Goal: Communication & Community: Answer question/provide support

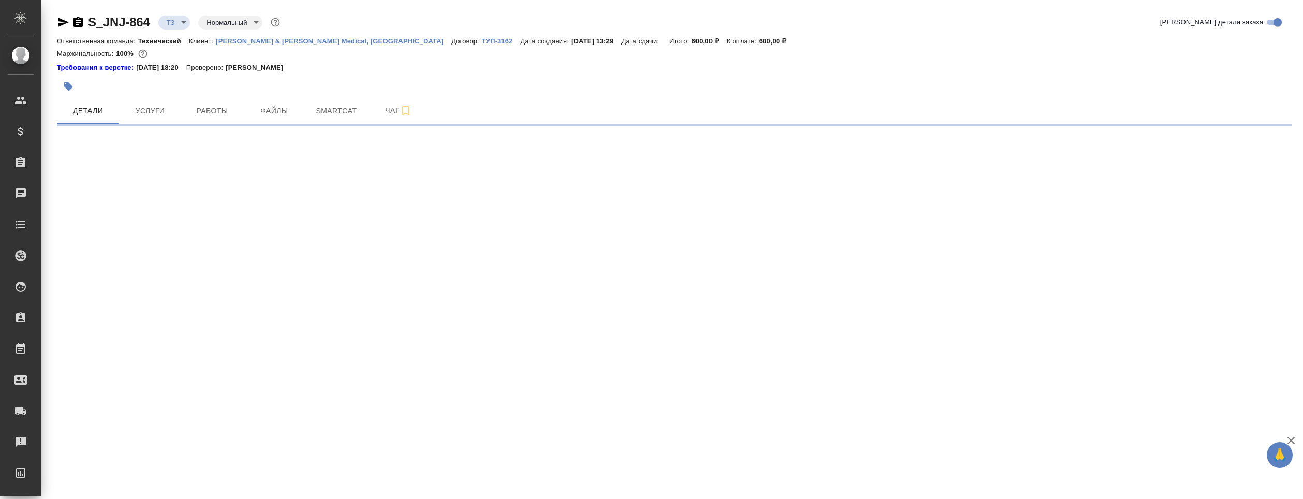
select select "RU"
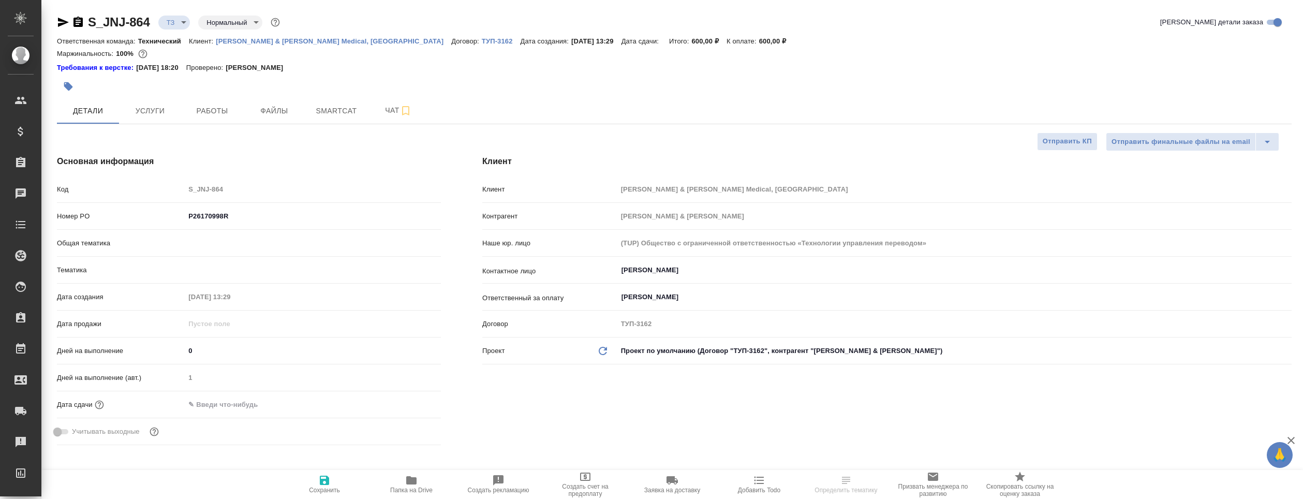
type textarea "x"
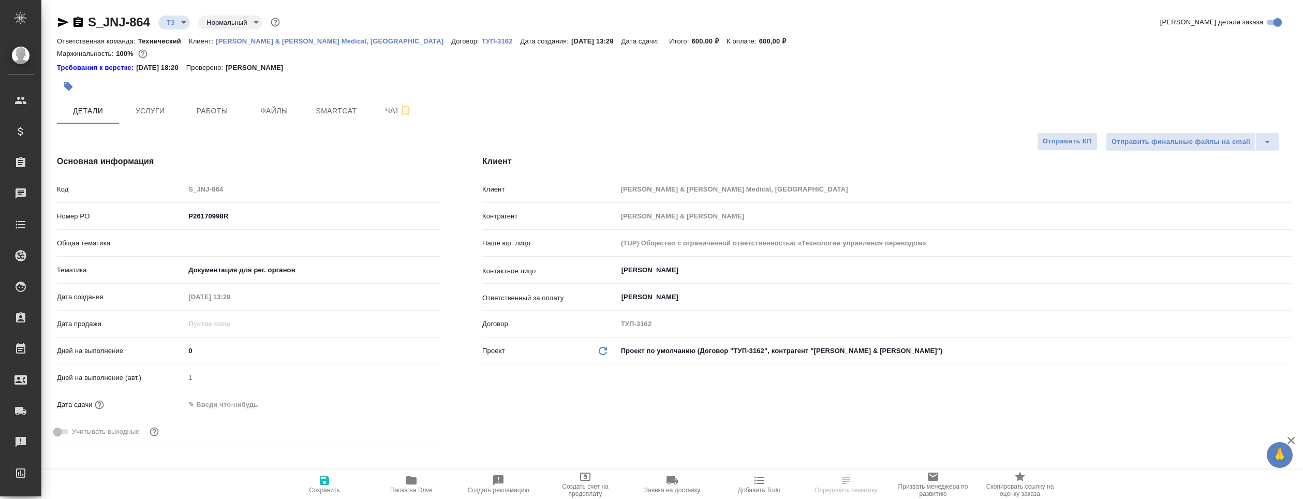
type textarea "x"
type input "Сергеева Анастасия"
type input "Комаров Роман"
click at [409, 483] on icon "button" at bounding box center [411, 480] width 10 height 8
type textarea "x"
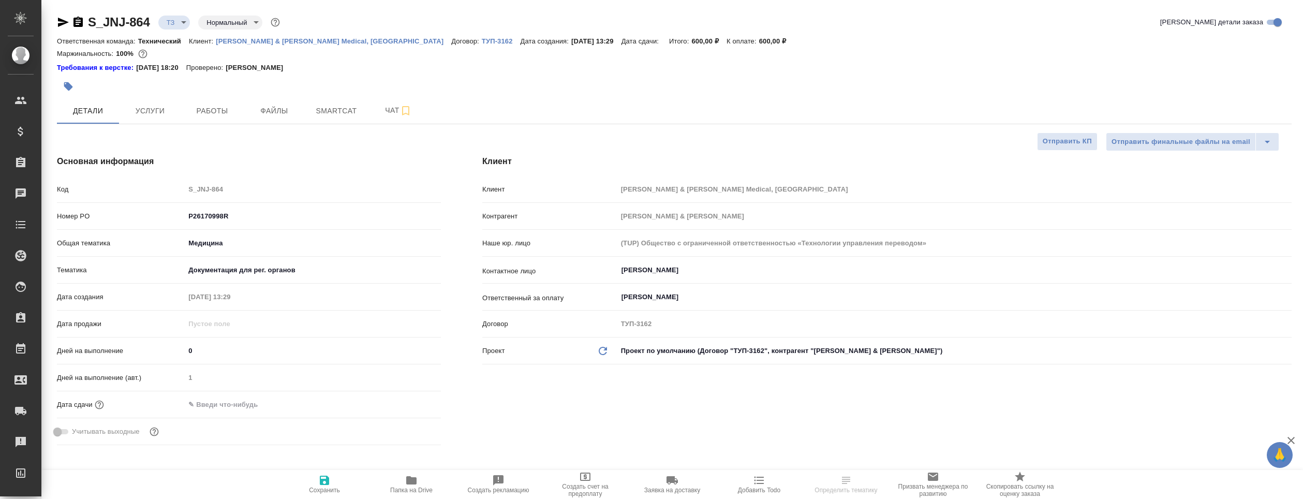
type textarea "x"
select select "RU"
type textarea "x"
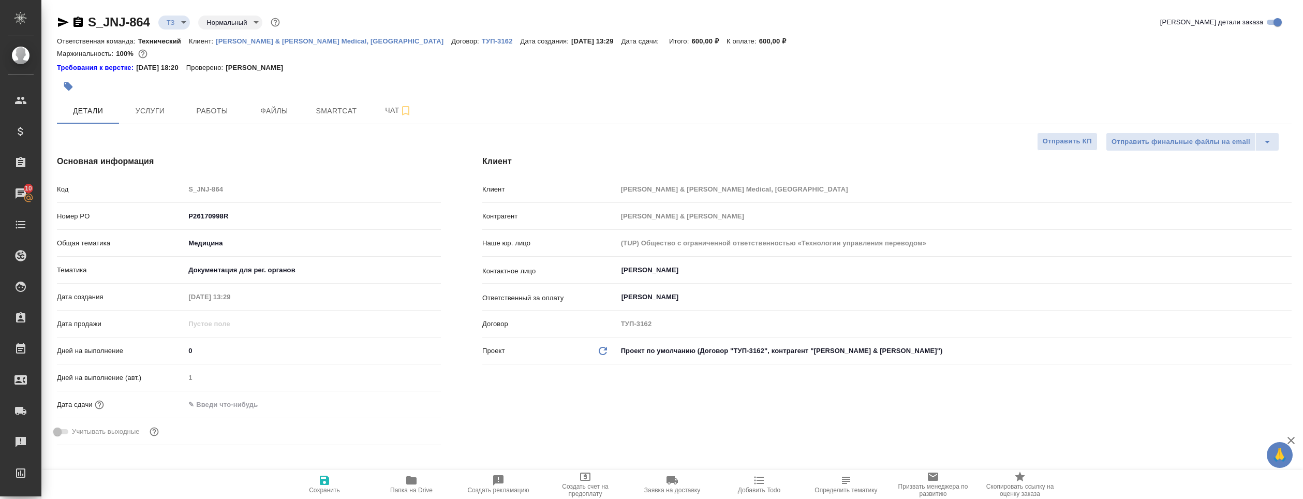
type textarea "x"
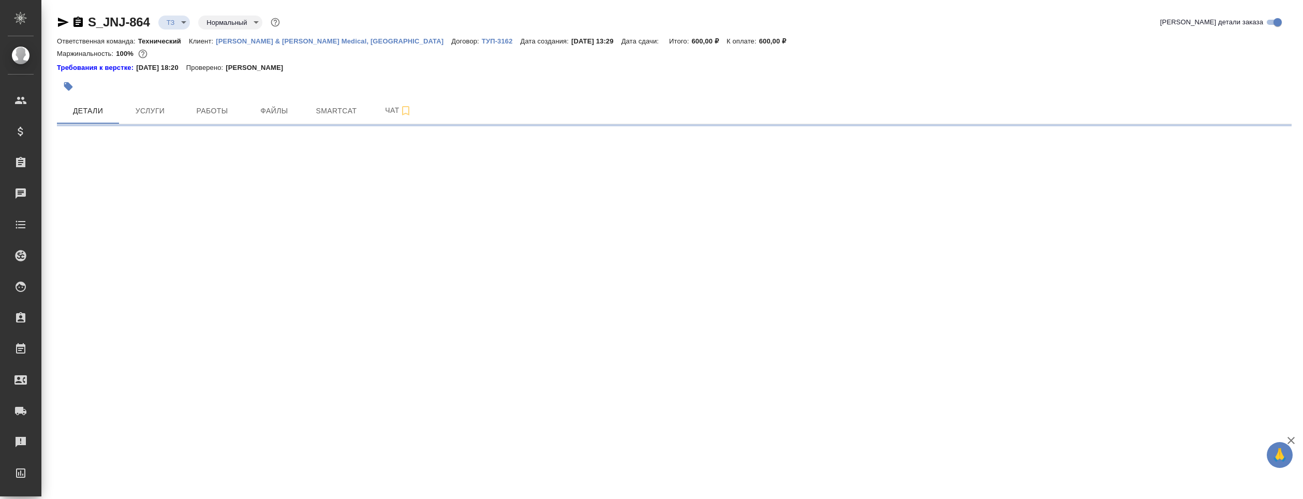
select select "RU"
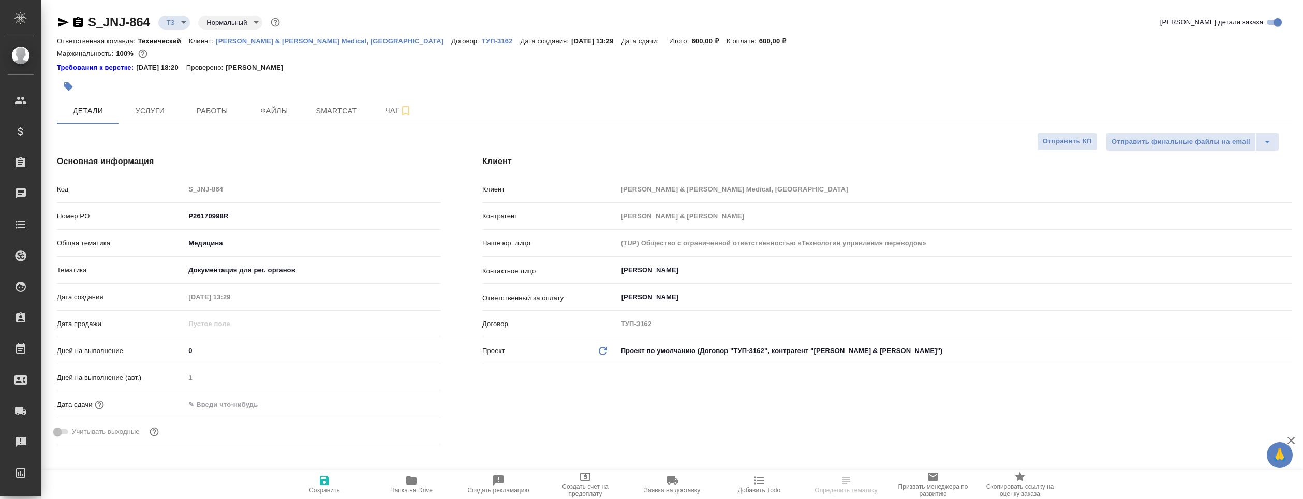
type textarea "x"
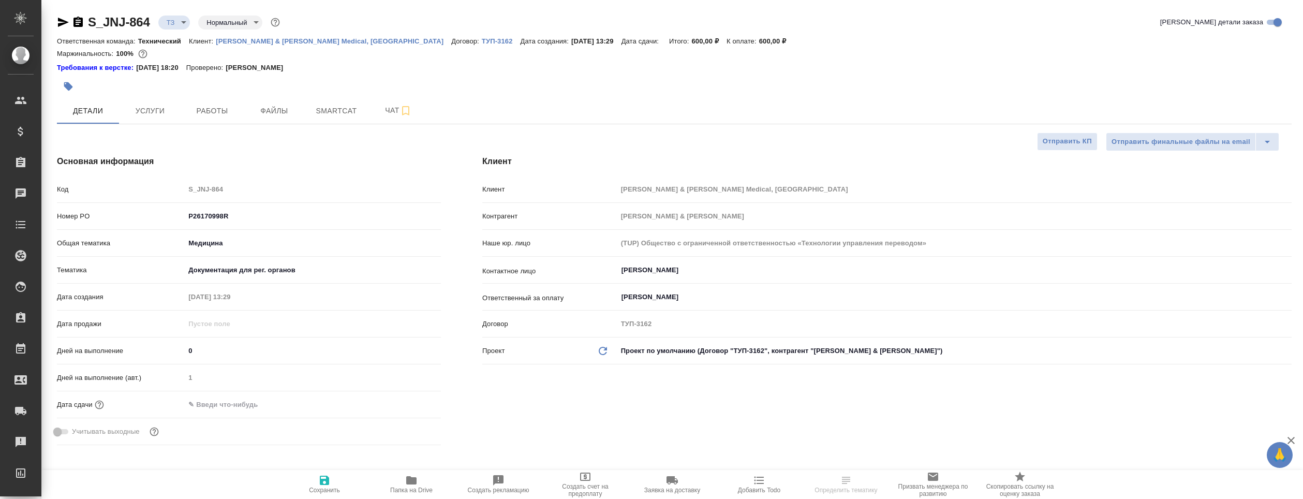
type textarea "x"
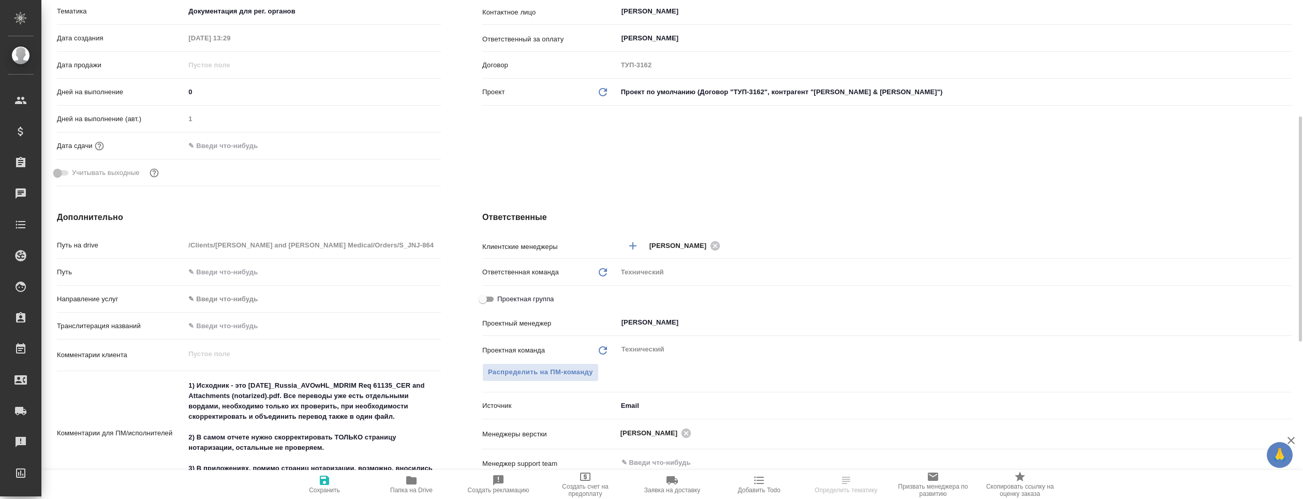
scroll to position [310, 0]
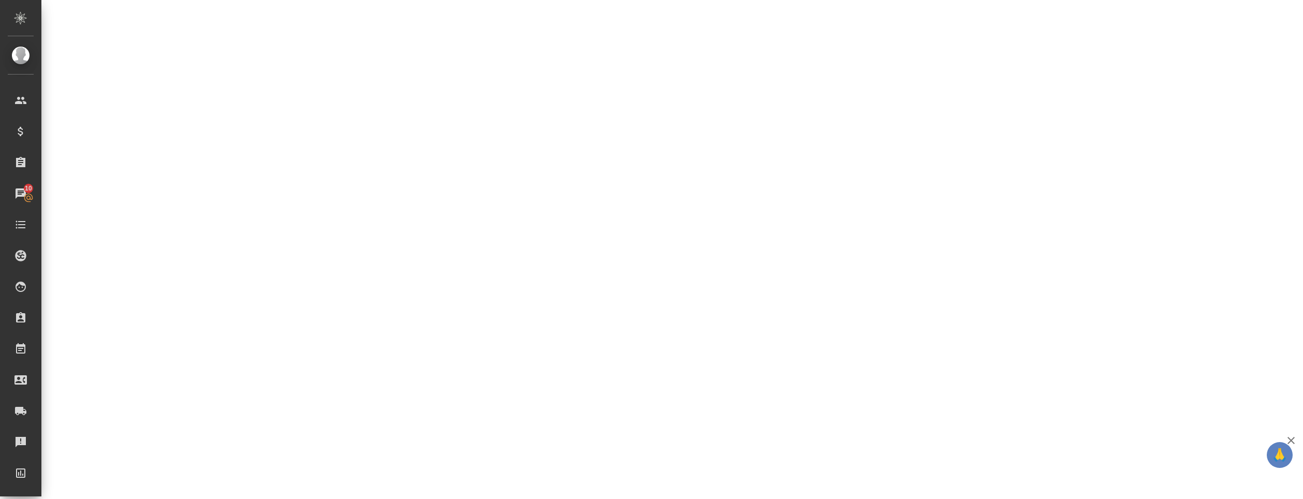
select select "RU"
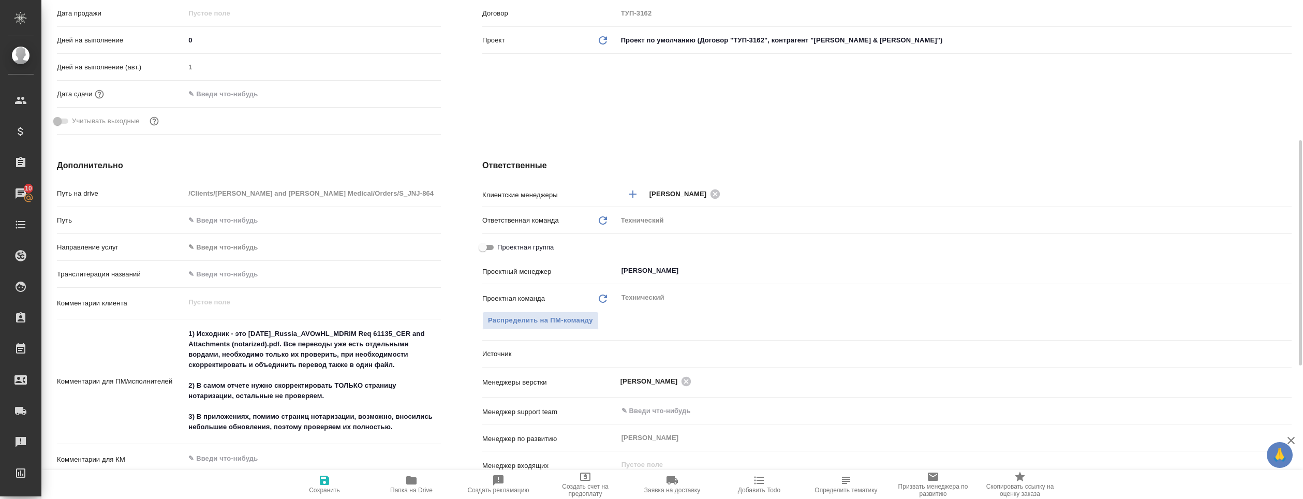
type textarea "x"
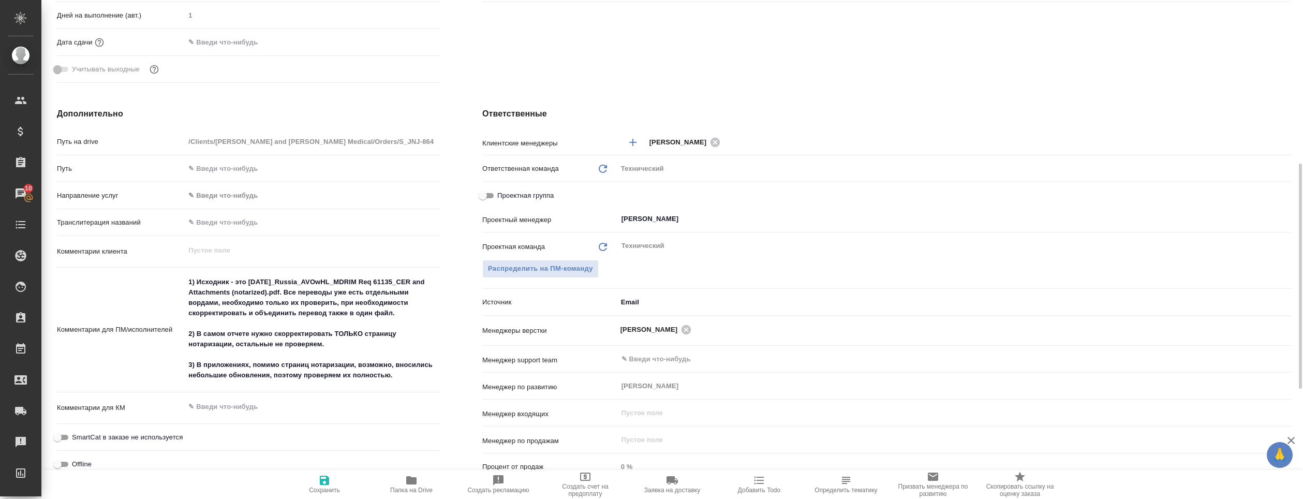
type textarea "x"
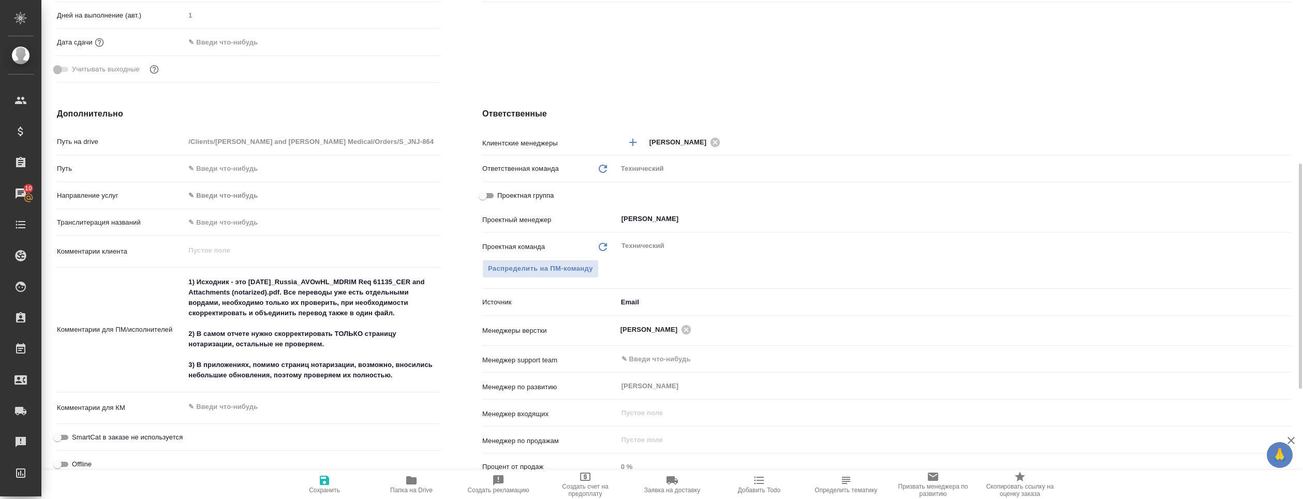
type textarea "x"
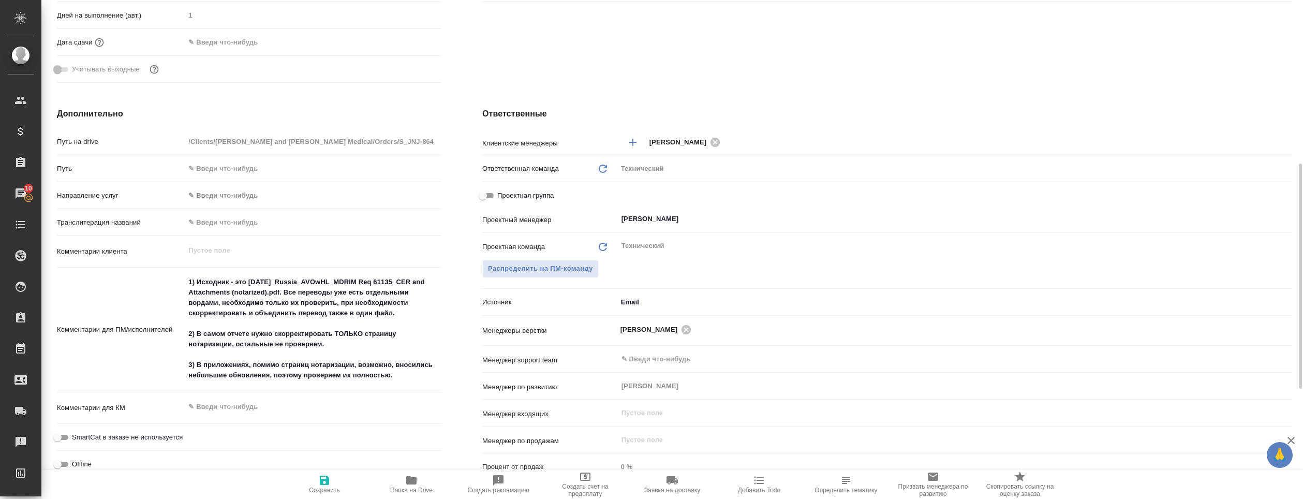
type textarea "x"
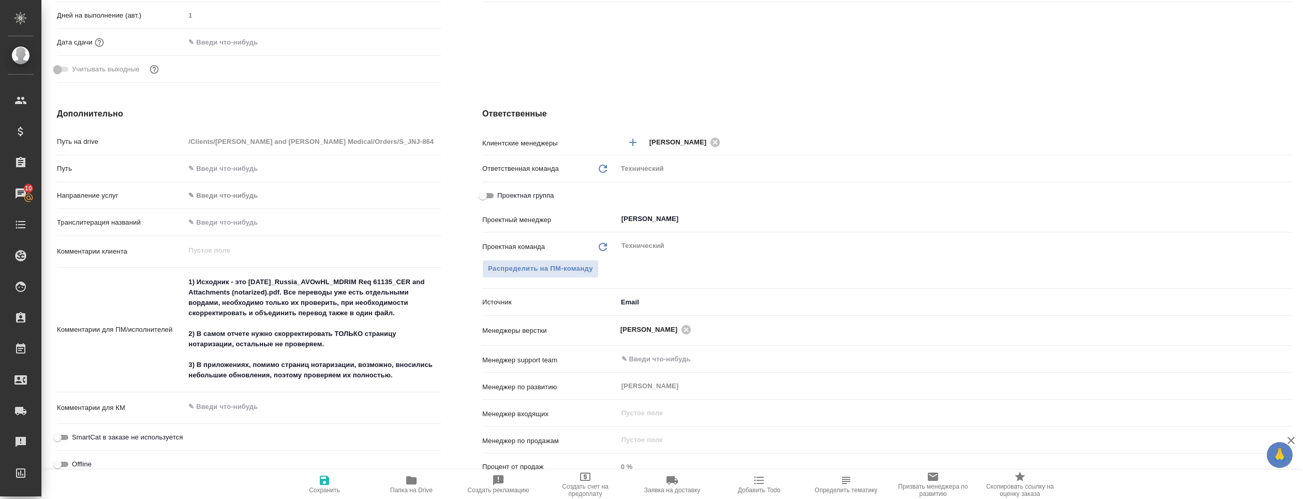
type textarea "x"
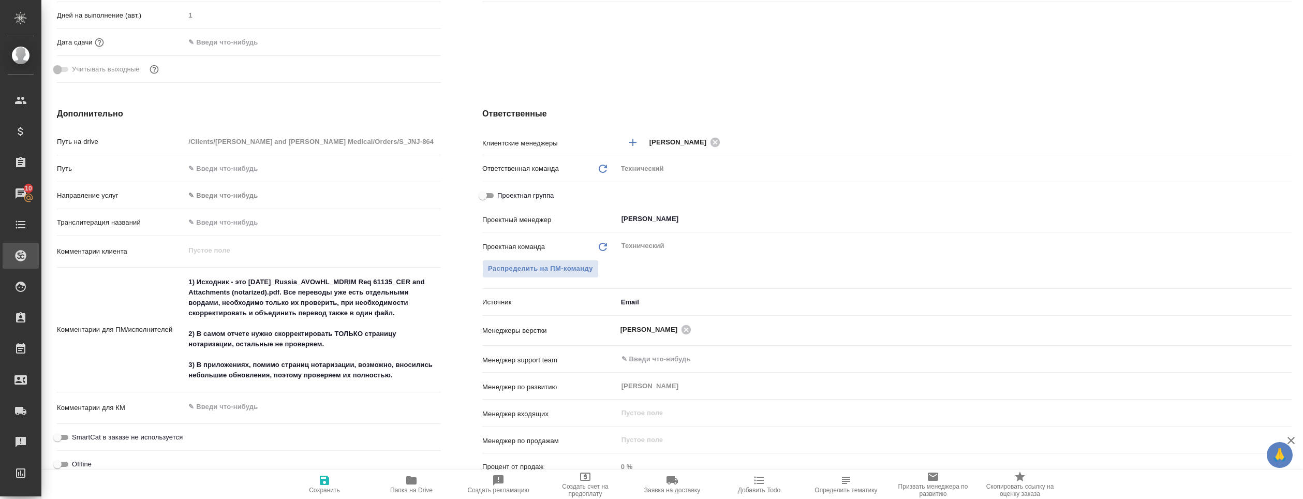
type textarea "x"
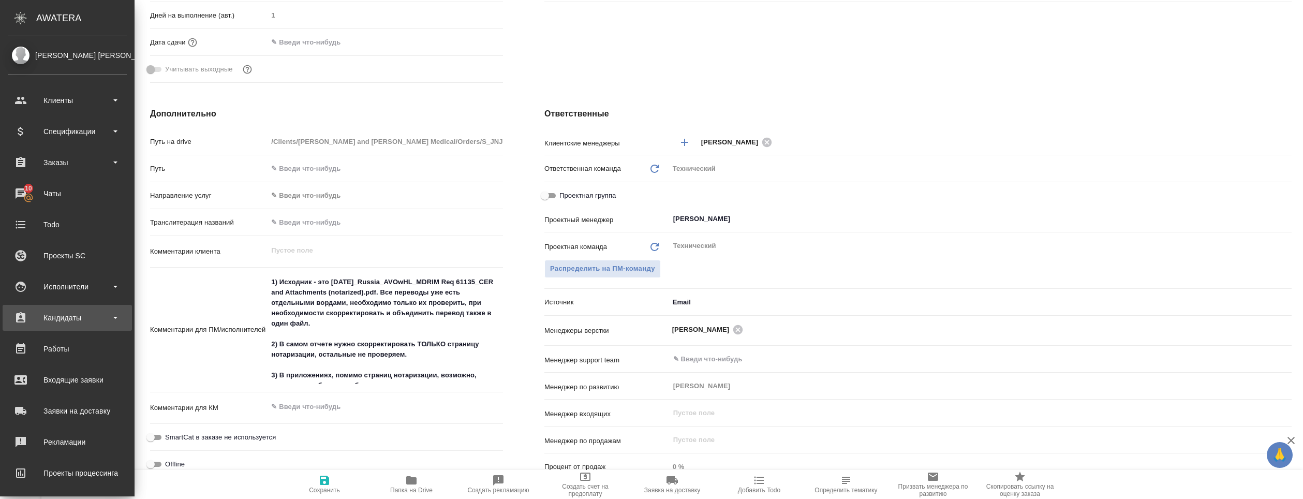
click at [82, 318] on div "Кандидаты" at bounding box center [67, 318] width 119 height 16
click at [77, 291] on div "Исполнители" at bounding box center [67, 287] width 119 height 16
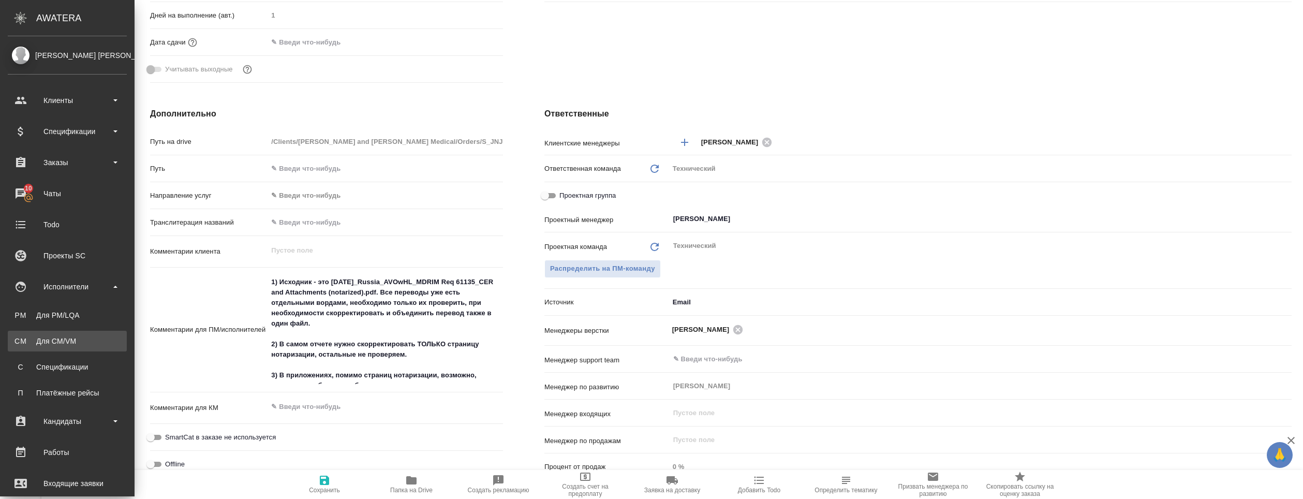
click at [79, 338] on div "Для CM/VM" at bounding box center [67, 341] width 109 height 10
type textarea "x"
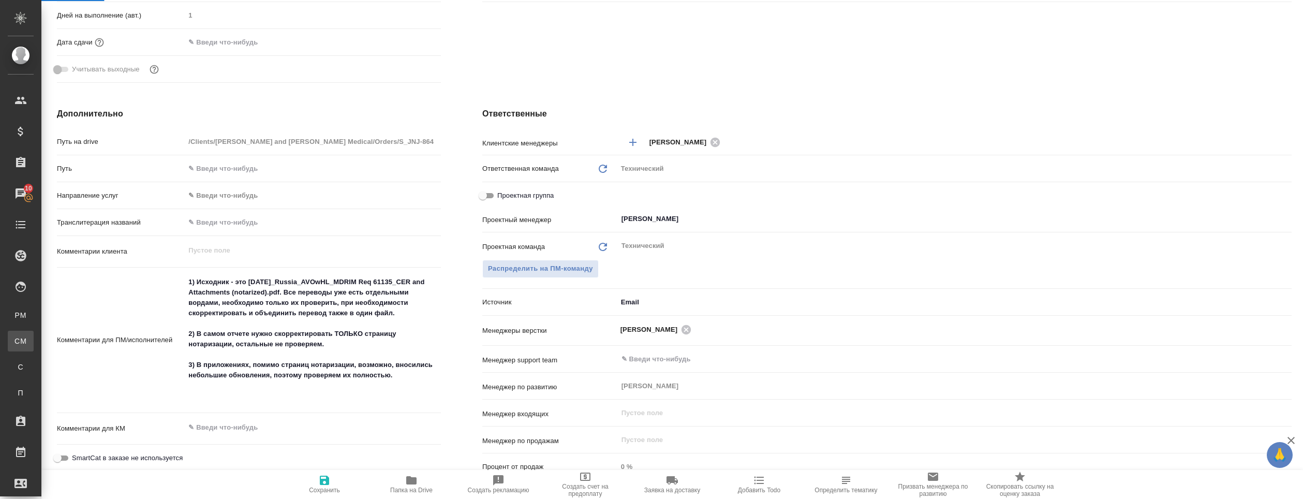
type textarea "x"
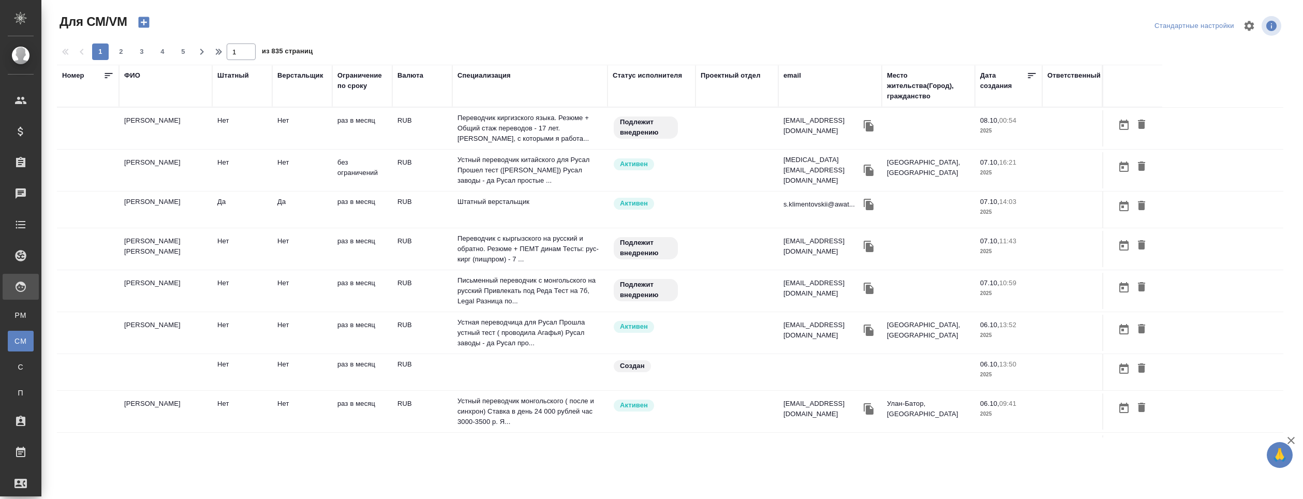
click at [131, 76] on div "ФИО" at bounding box center [132, 75] width 16 height 10
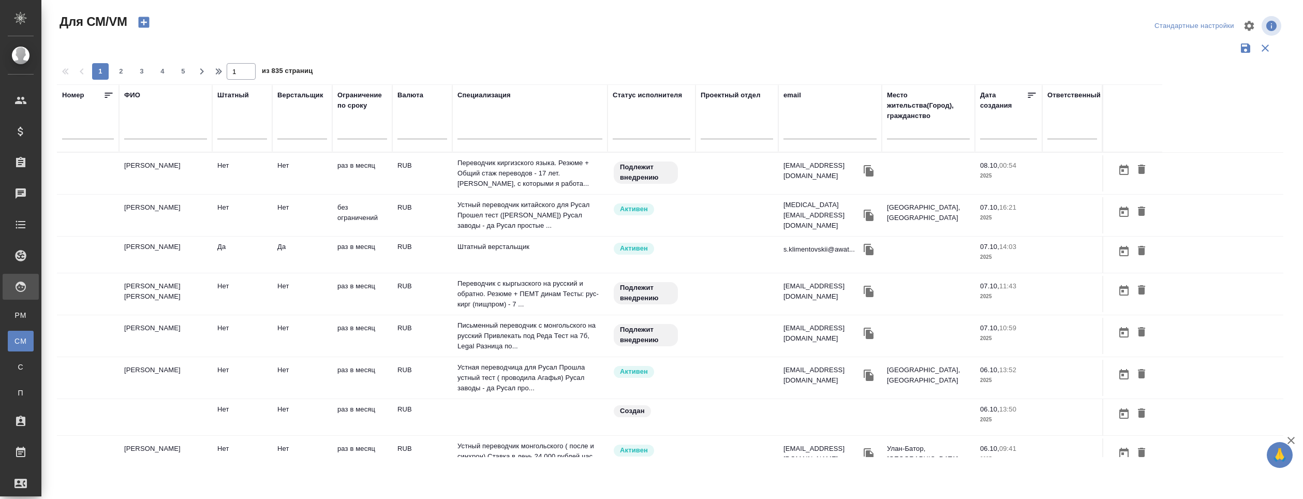
click at [153, 131] on input "text" at bounding box center [165, 132] width 83 height 13
type input "Климентовский"
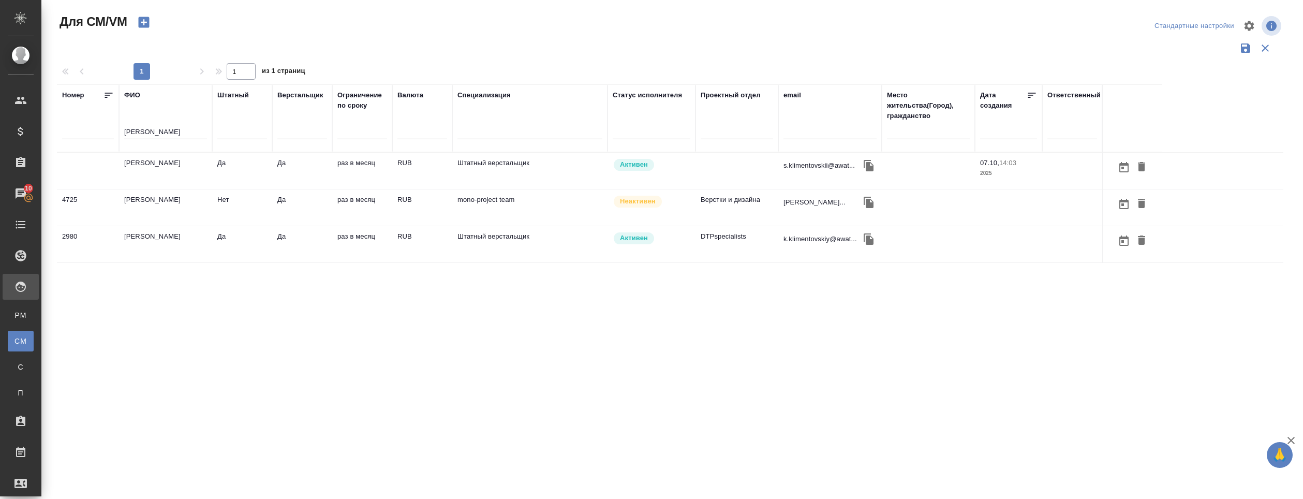
click at [176, 167] on td "Климентовский Сергей" at bounding box center [165, 171] width 93 height 36
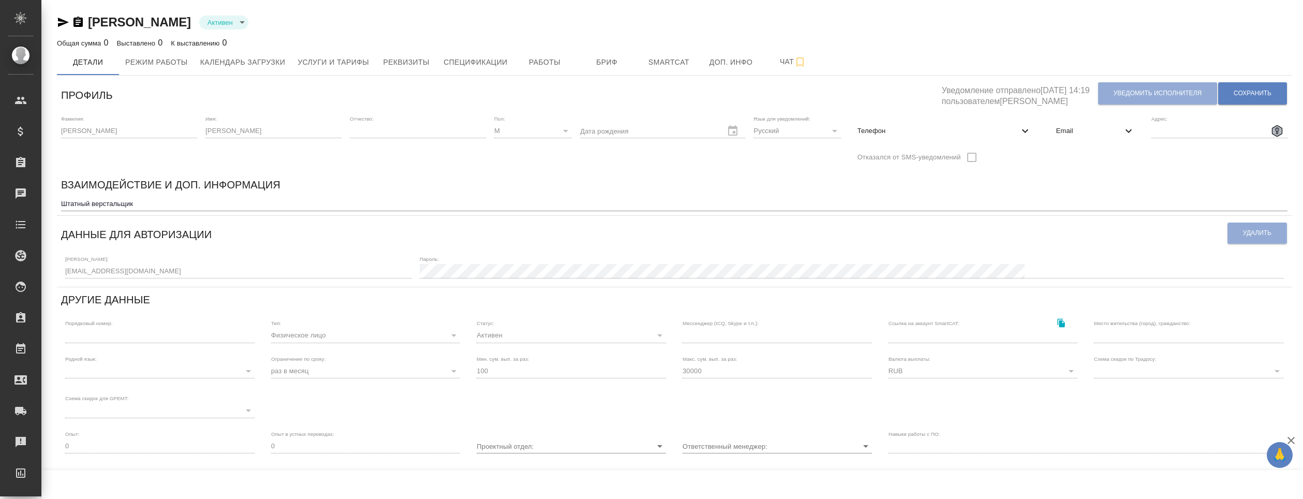
click at [62, 23] on icon "button" at bounding box center [63, 22] width 11 height 9
click at [78, 20] on icon "button" at bounding box center [77, 22] width 9 height 10
click at [61, 17] on icon "button" at bounding box center [63, 22] width 12 height 12
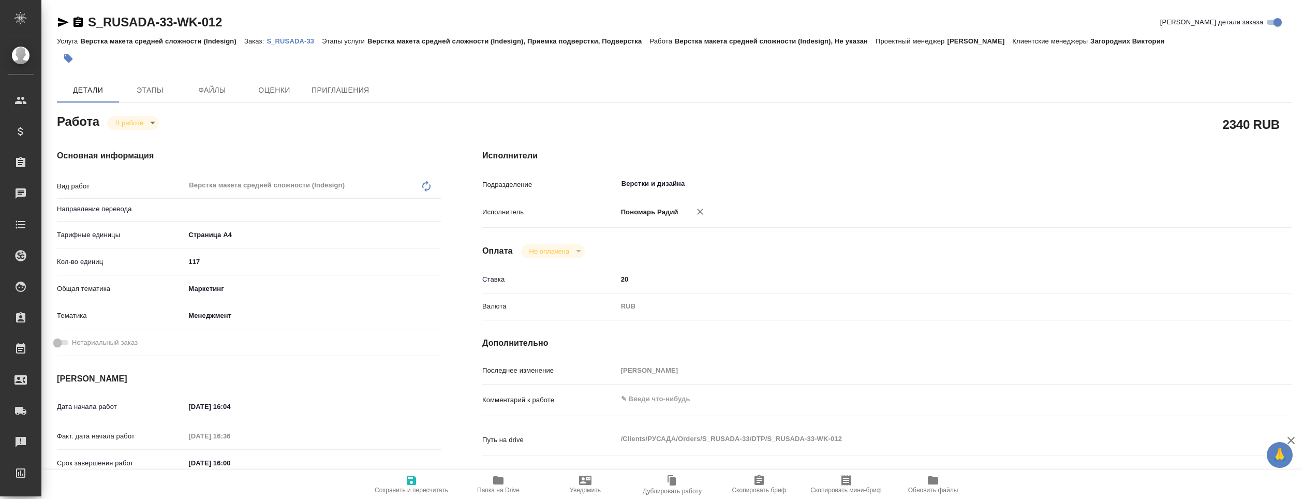
type textarea "x"
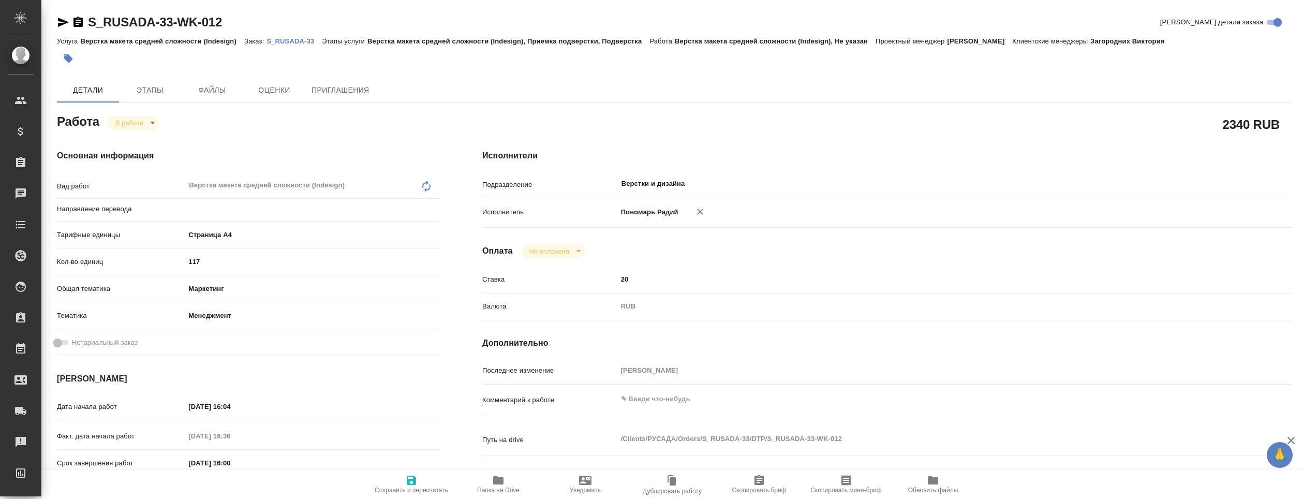
type textarea "x"
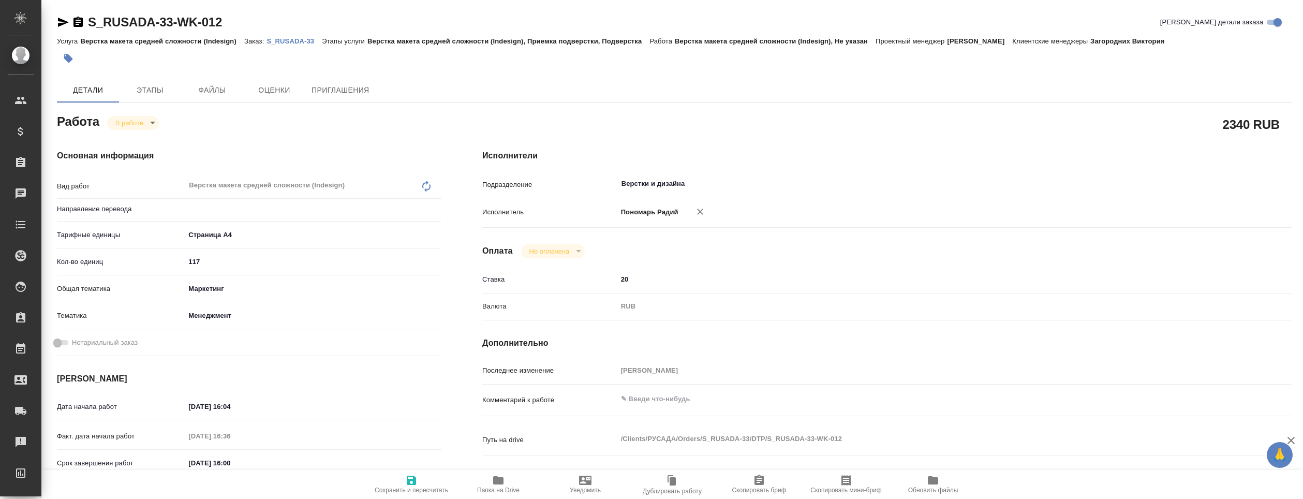
type textarea "x"
type input "Не указан"
type textarea "x"
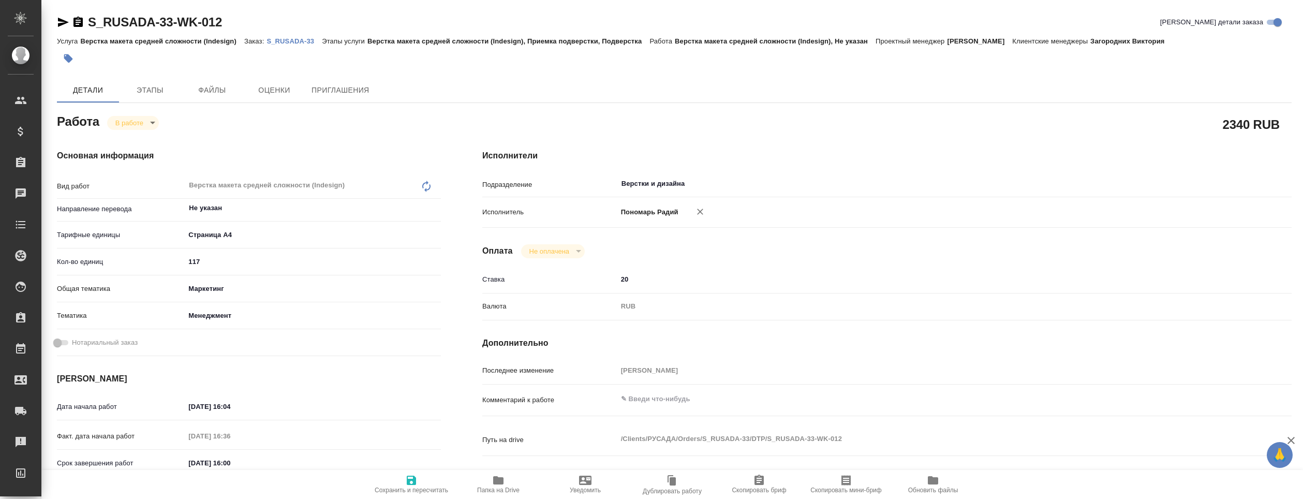
type textarea "x"
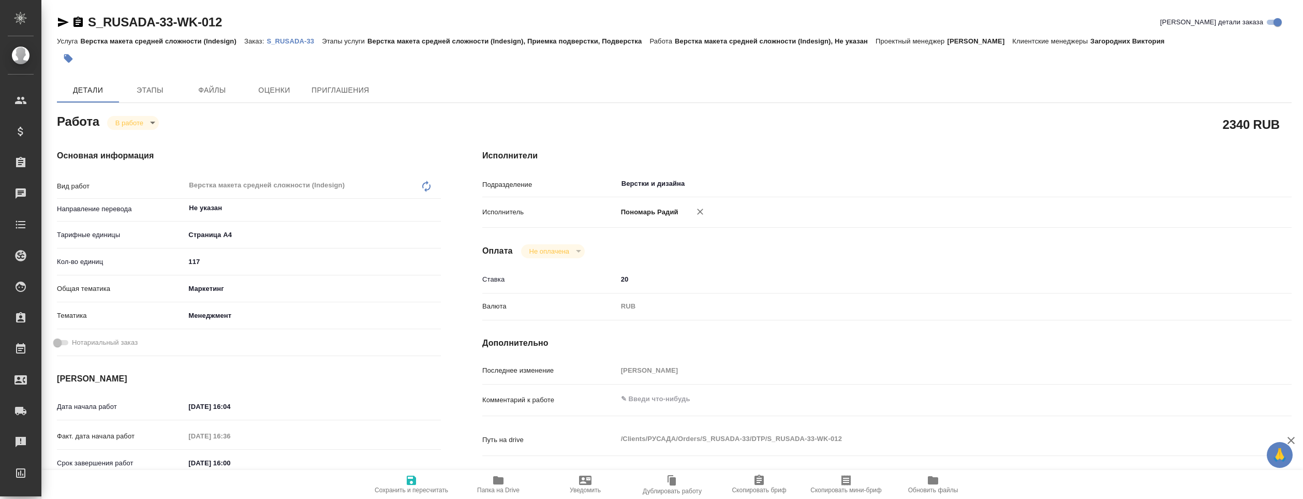
type textarea "x"
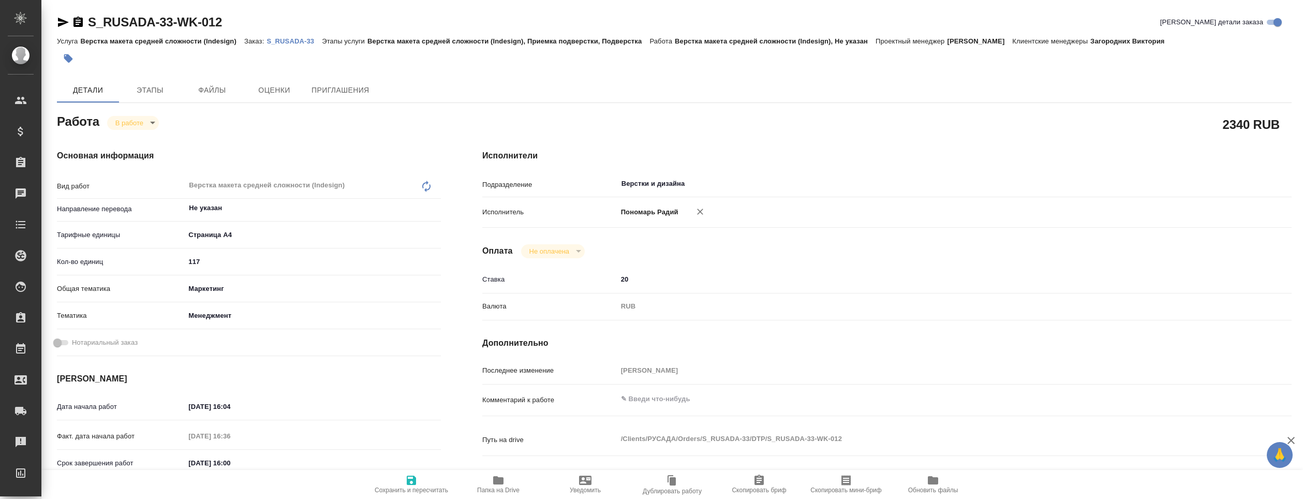
type textarea "x"
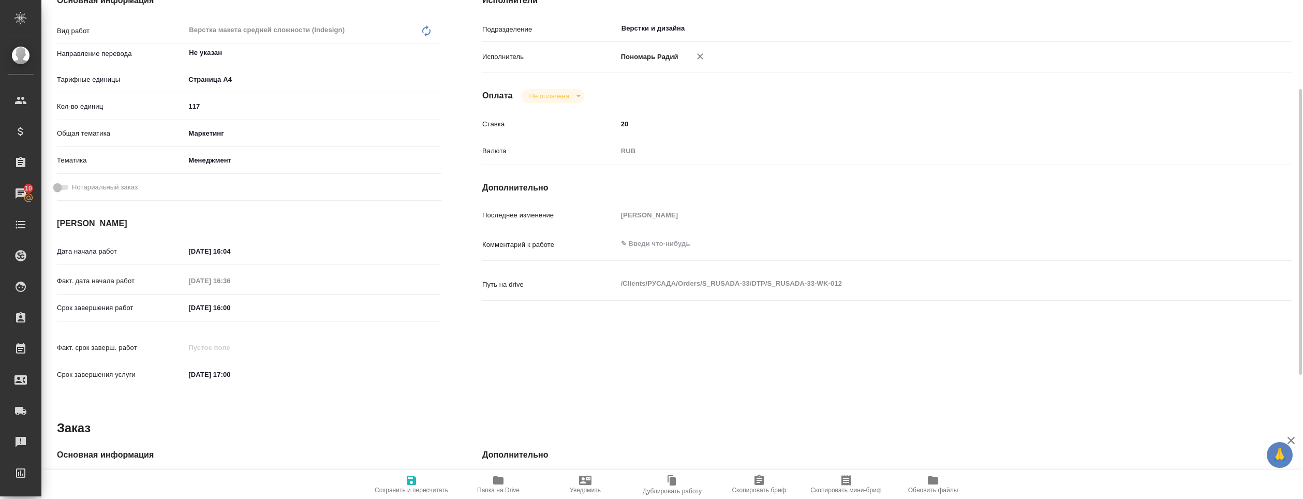
click at [498, 480] on icon "button" at bounding box center [498, 480] width 10 height 8
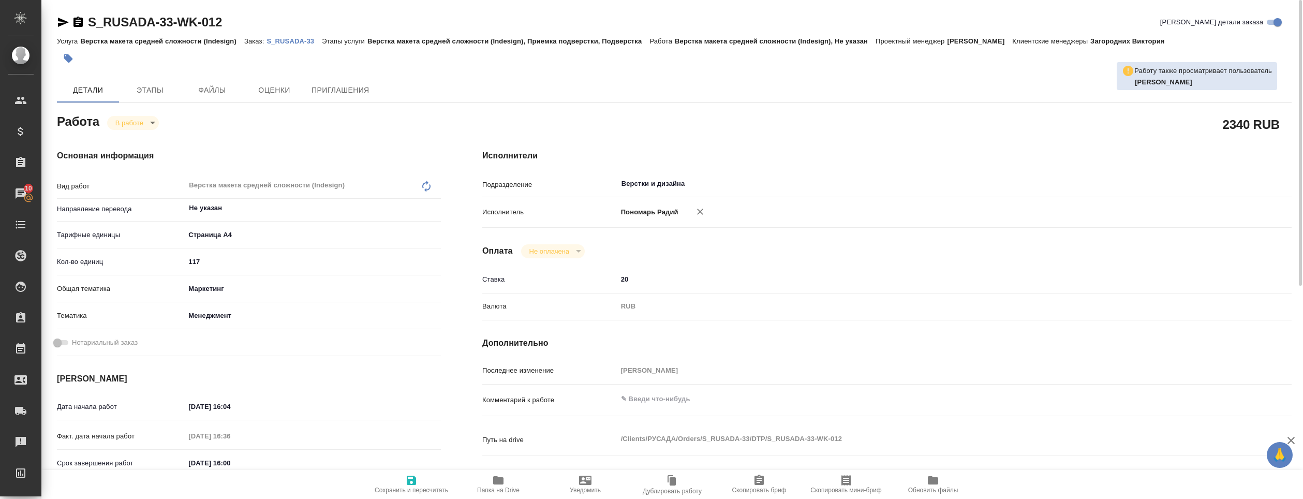
click at [1092, 126] on div "2340 RUB" at bounding box center [886, 124] width 809 height 26
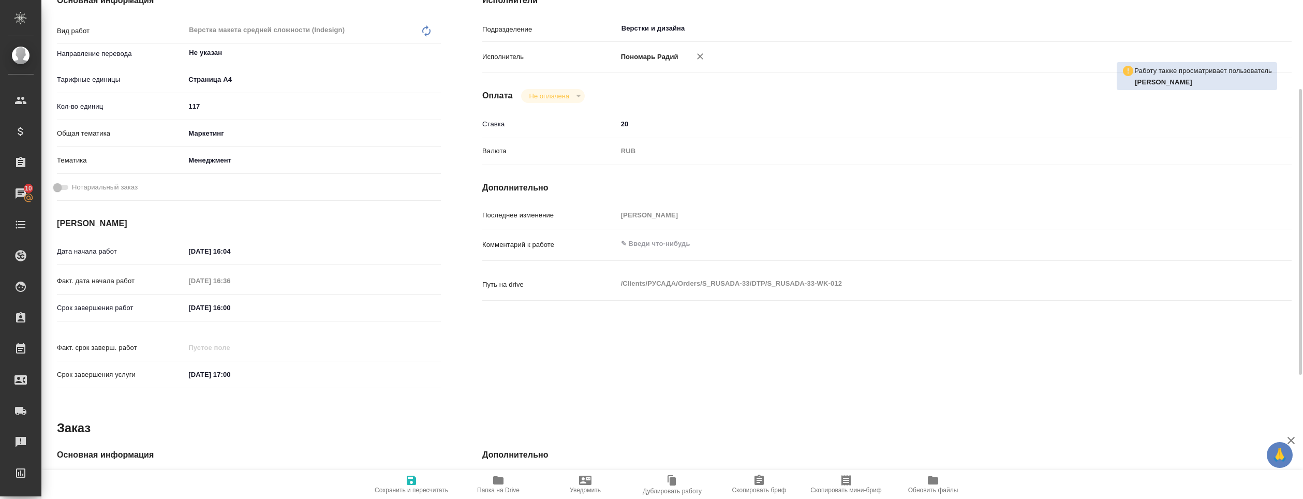
scroll to position [207, 0]
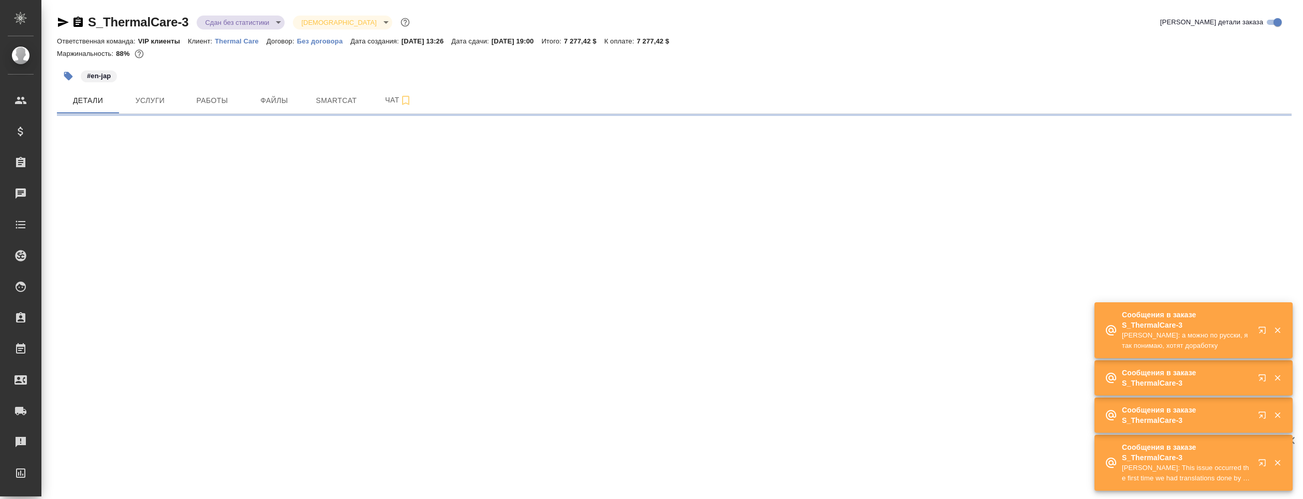
select select "RU"
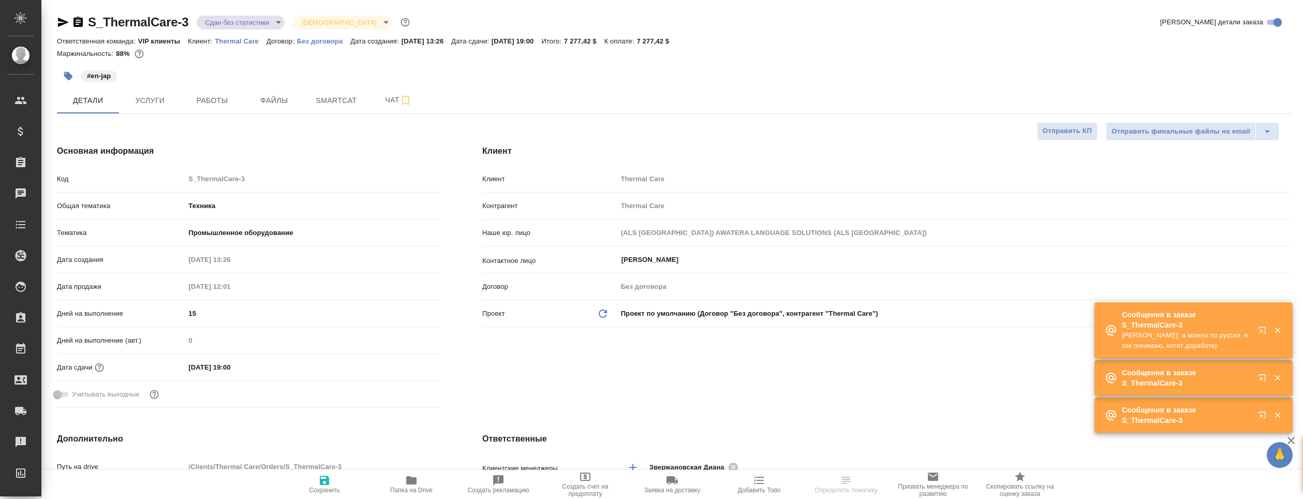
type textarea "x"
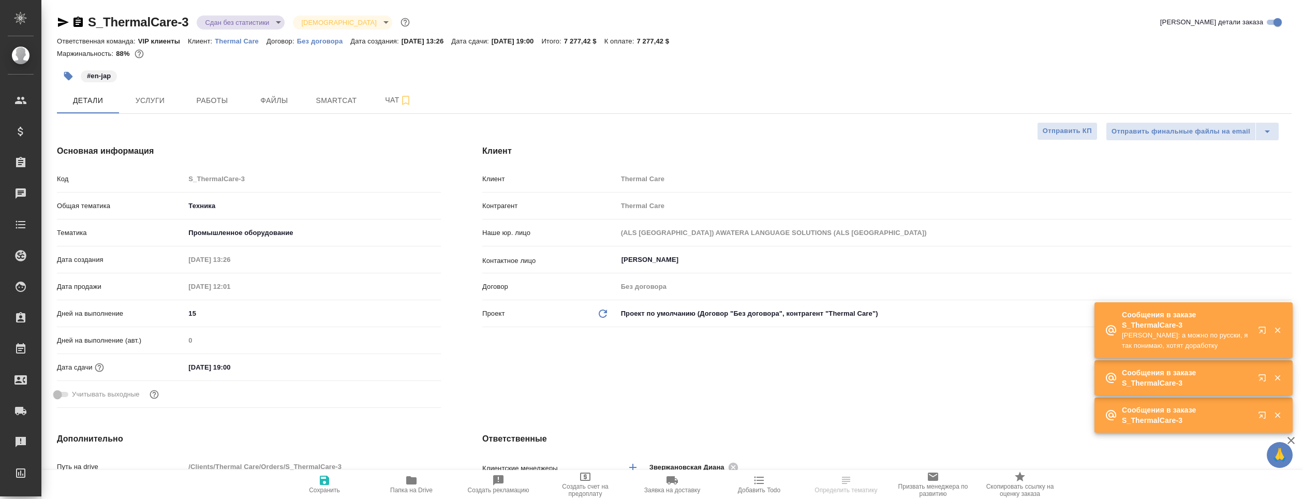
type textarea "x"
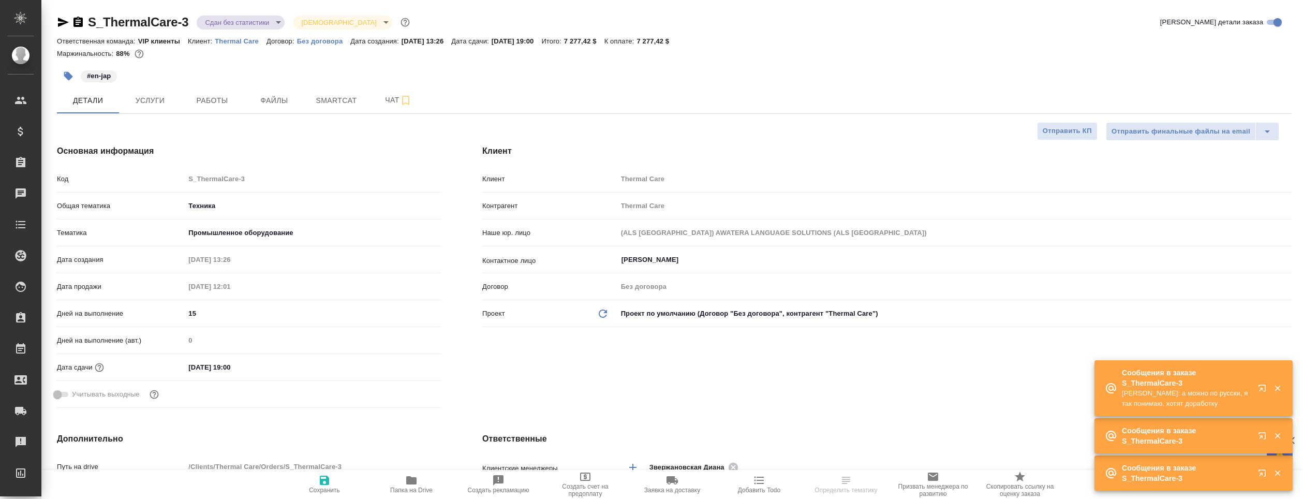
type textarea "x"
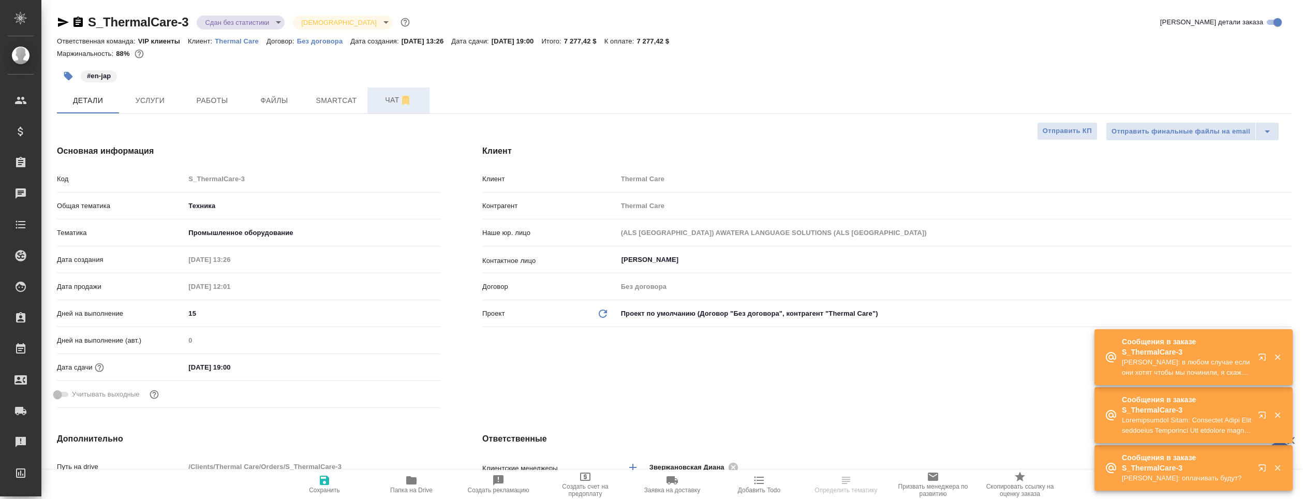
click at [390, 98] on span "Чат" at bounding box center [399, 100] width 50 height 13
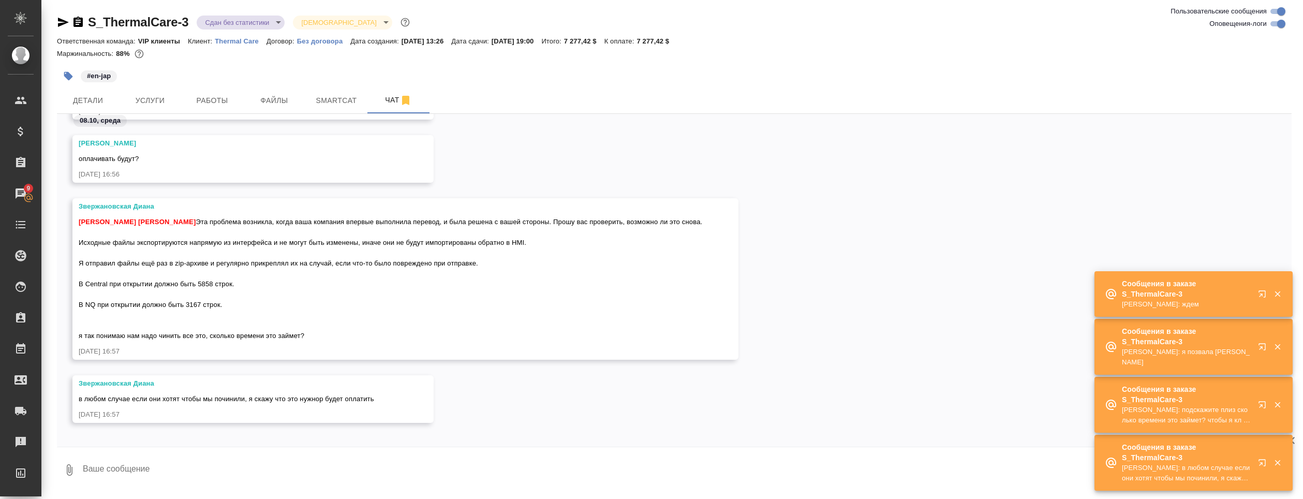
scroll to position [9583, 0]
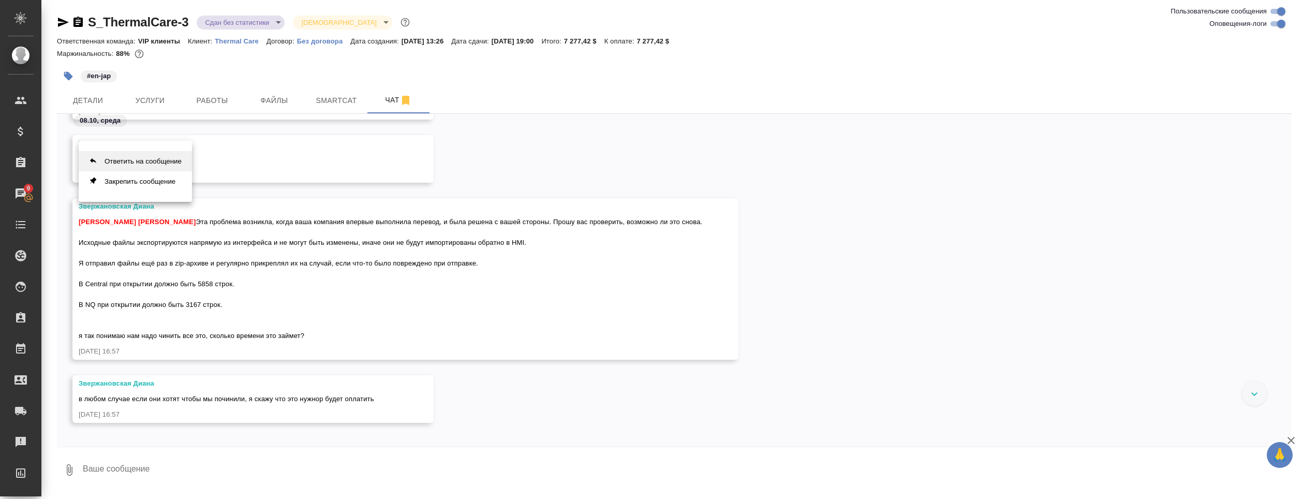
click at [133, 160] on button "Ответить на сообщение" at bounding box center [135, 161] width 113 height 20
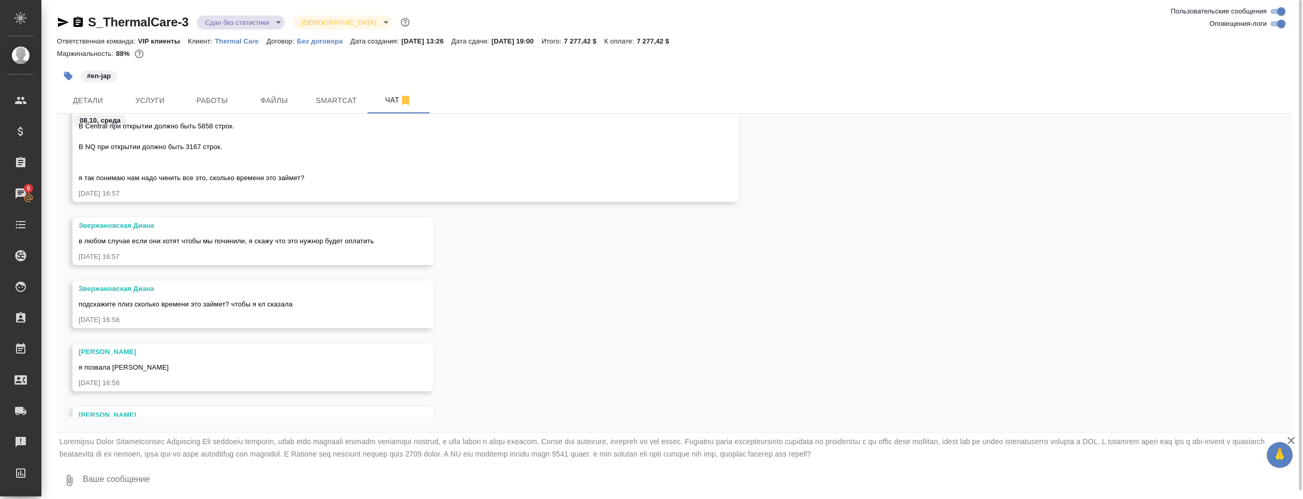
scroll to position [10008, 0]
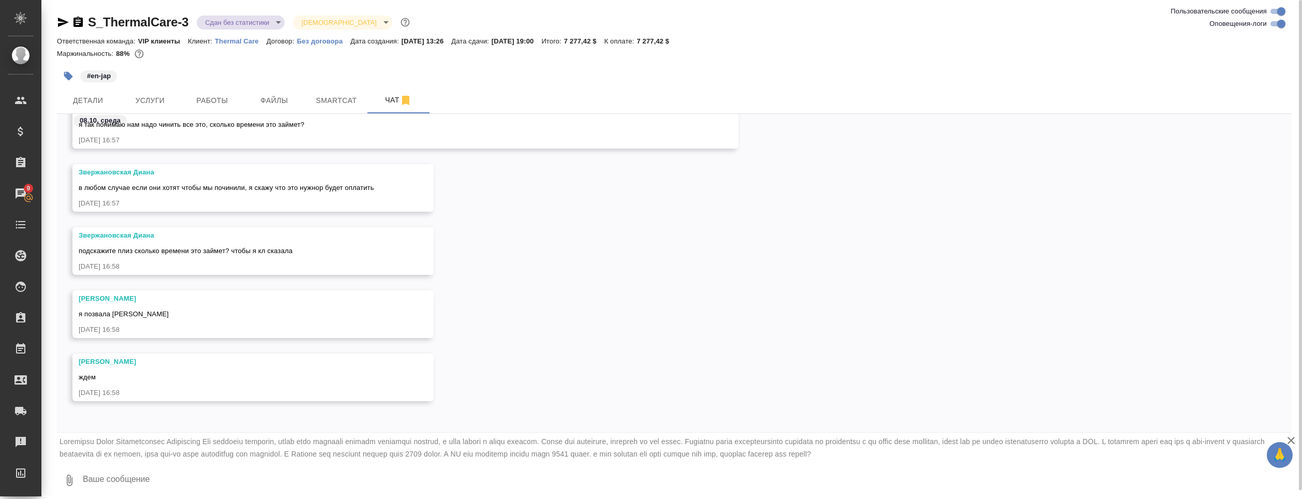
click at [105, 486] on textarea at bounding box center [687, 480] width 1210 height 35
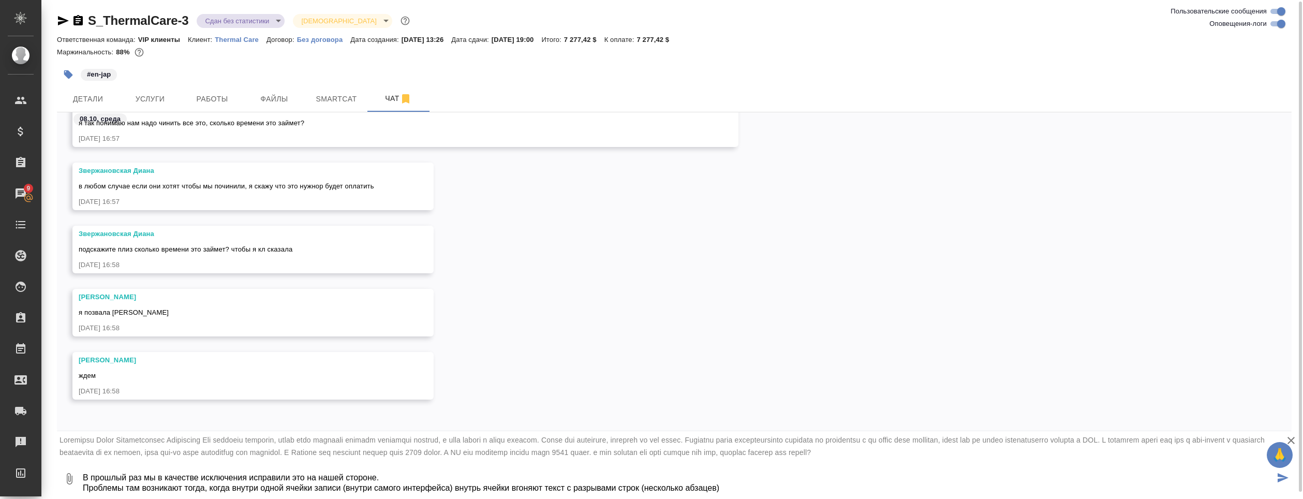
scroll to position [4, 0]
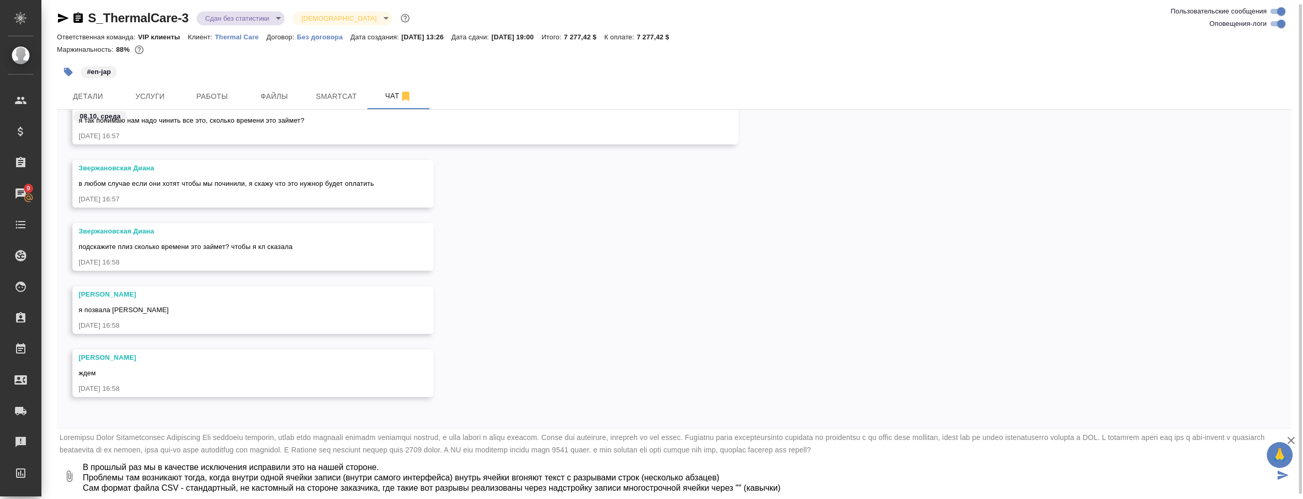
click at [837, 489] on textarea "В прошлый раз мы в качестве исключения исправили это на нашей стороне. Проблемы…" at bounding box center [678, 475] width 1193 height 35
click at [852, 488] on textarea at bounding box center [678, 475] width 1193 height 35
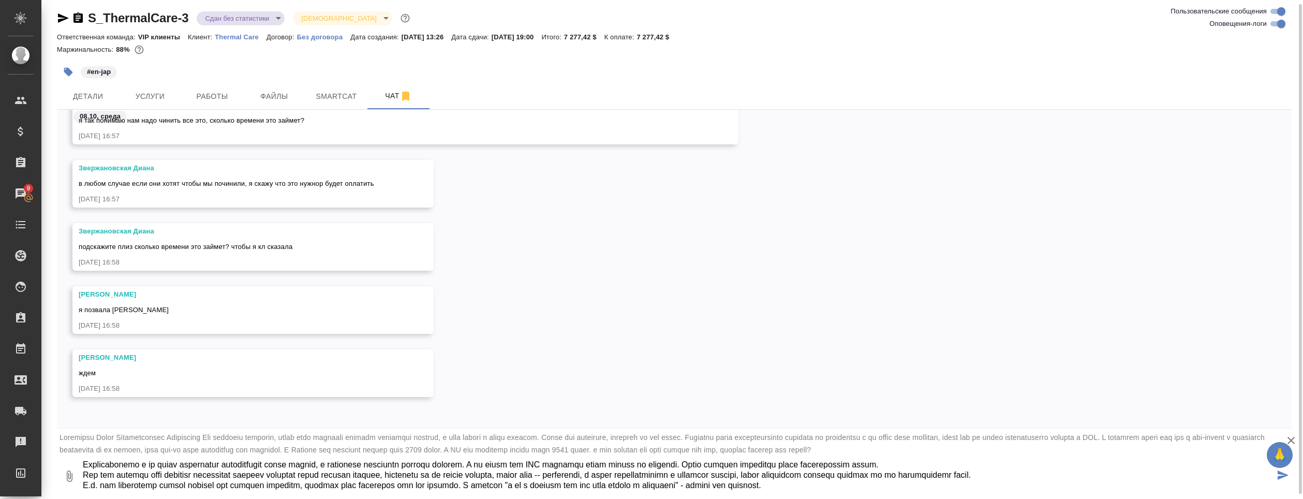
scroll to position [60, 0]
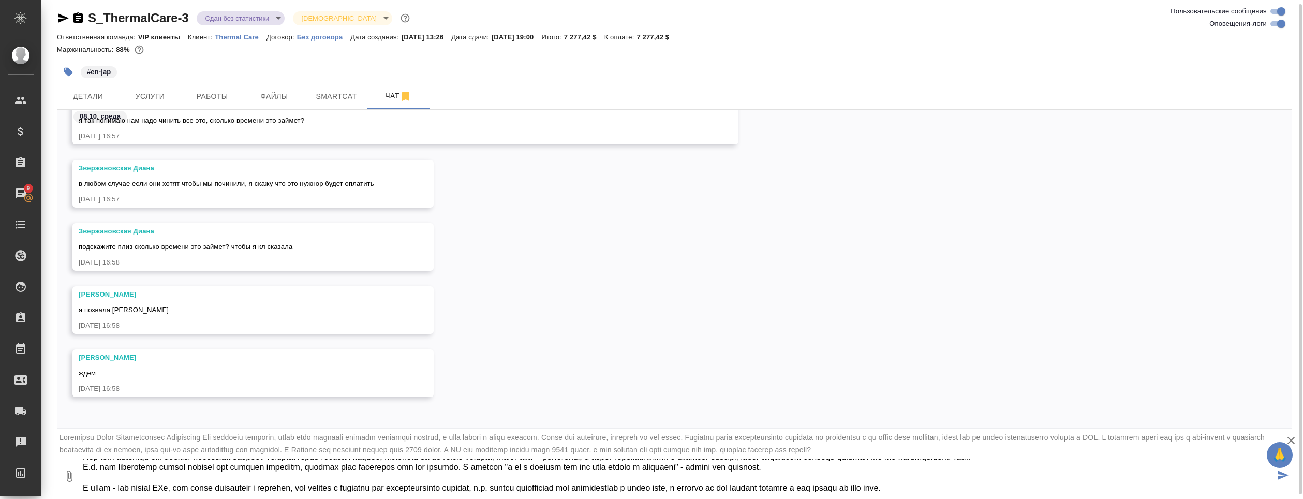
type textarea "В прошлый раз мы в качестве исключения исправили это на нашей стороне. Проблемы…"
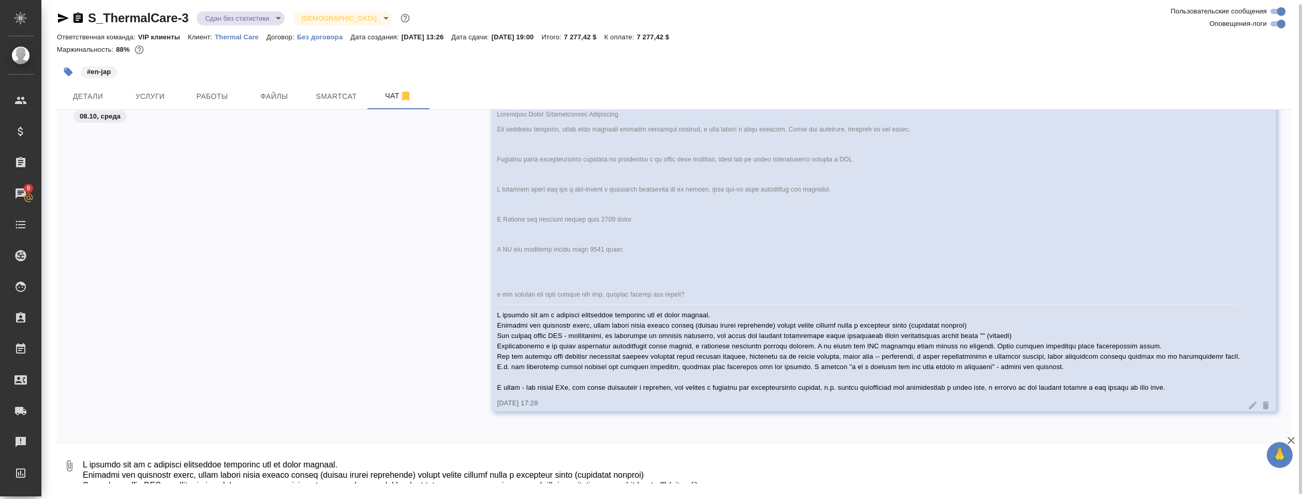
scroll to position [10343, 0]
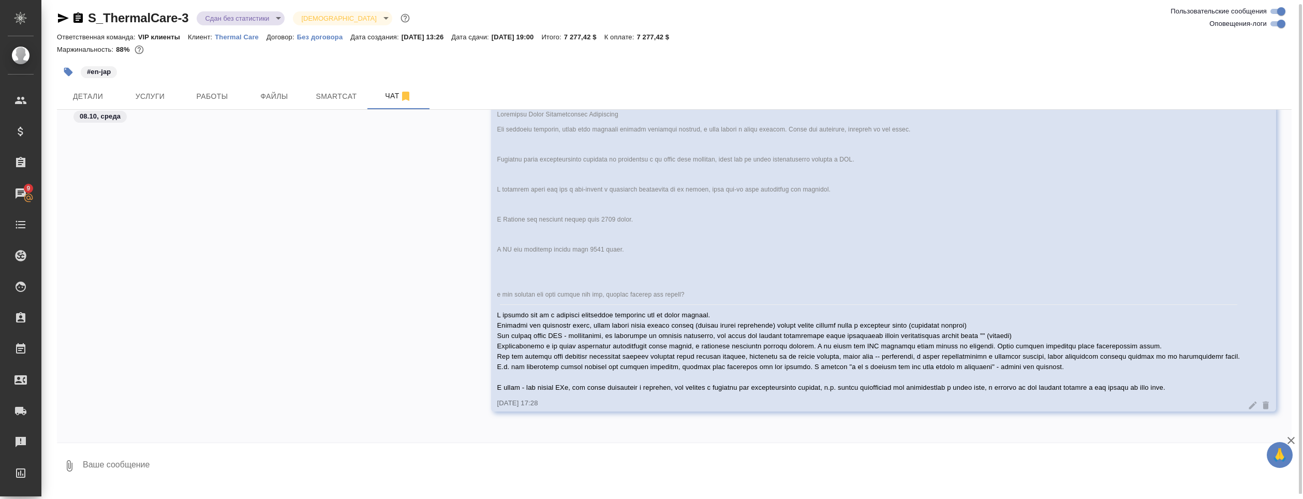
click at [225, 144] on div "[DATE] 17:28" at bounding box center [674, 264] width 1235 height 323
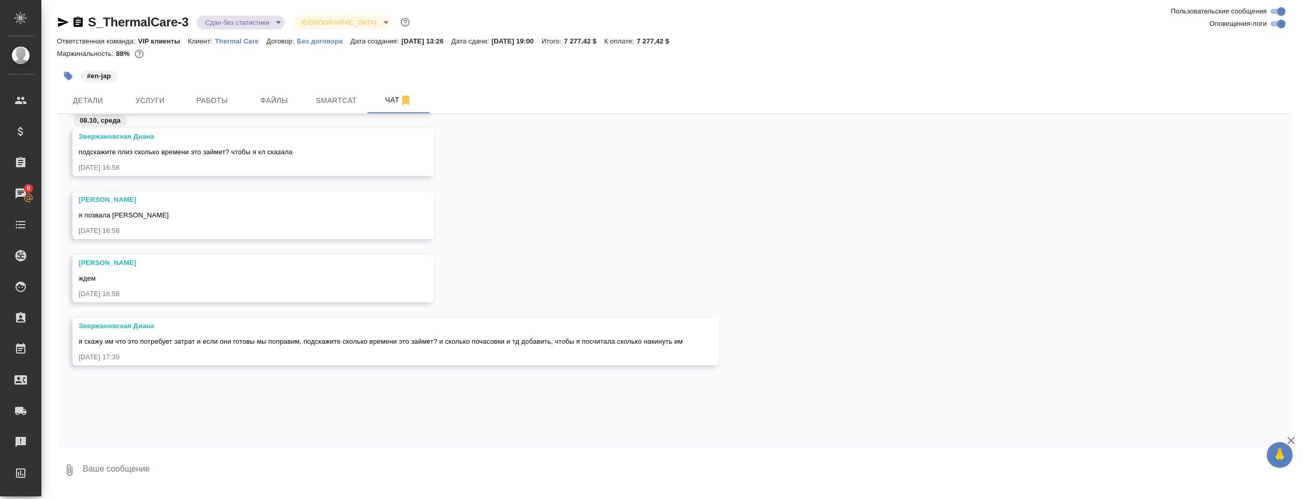
scroll to position [10118, 0]
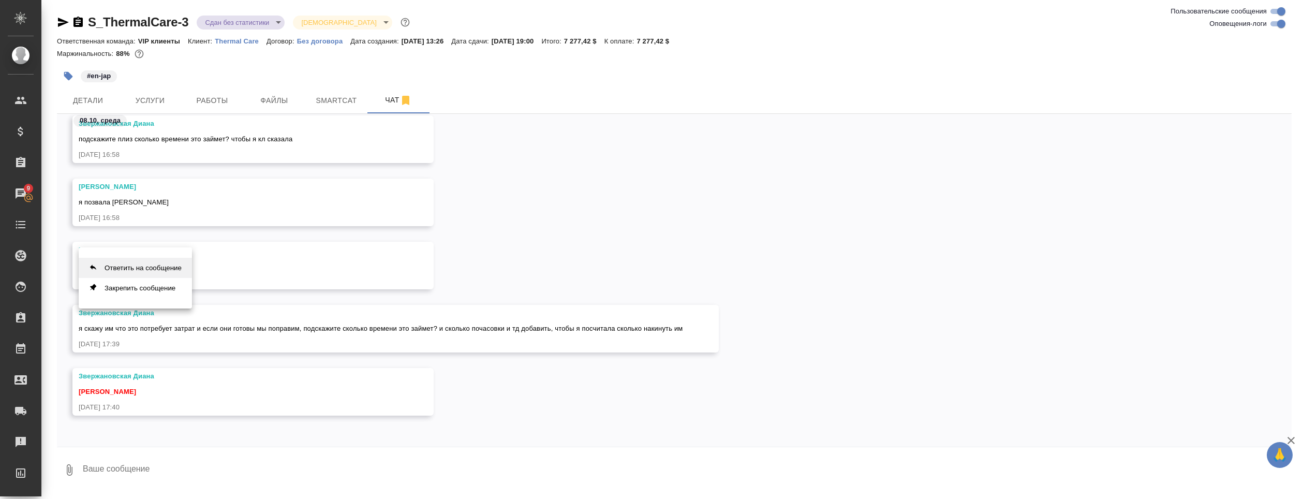
click at [176, 269] on button "Ответить на сообщение" at bounding box center [135, 268] width 113 height 20
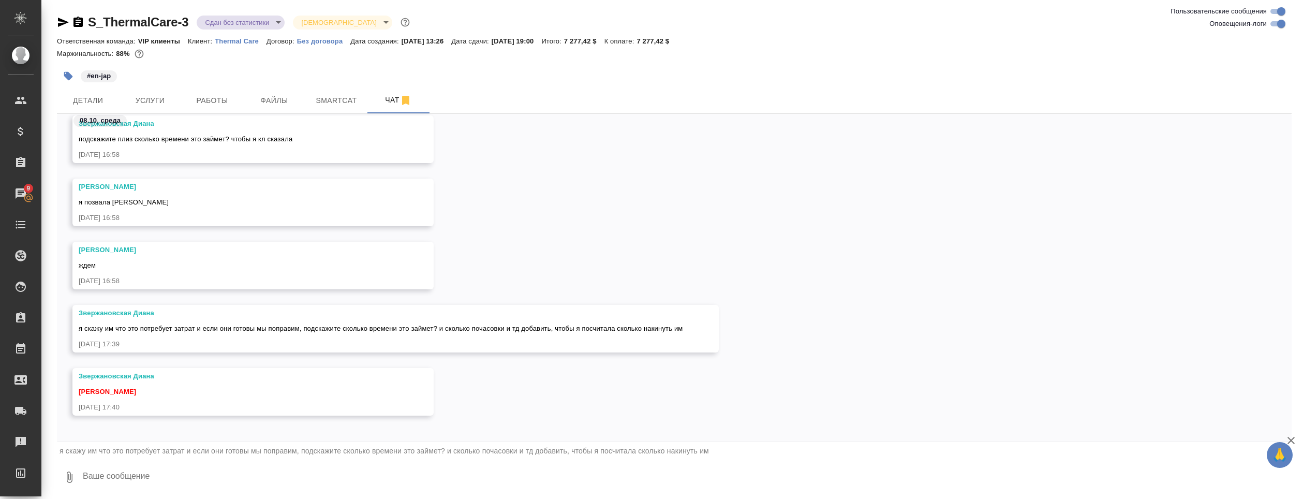
click at [256, 482] on textarea at bounding box center [687, 476] width 1210 height 35
click at [137, 476] on textarea "где-то 4 часа, ну и т.к. часть из-за битости не попала" at bounding box center [678, 476] width 1193 height 35
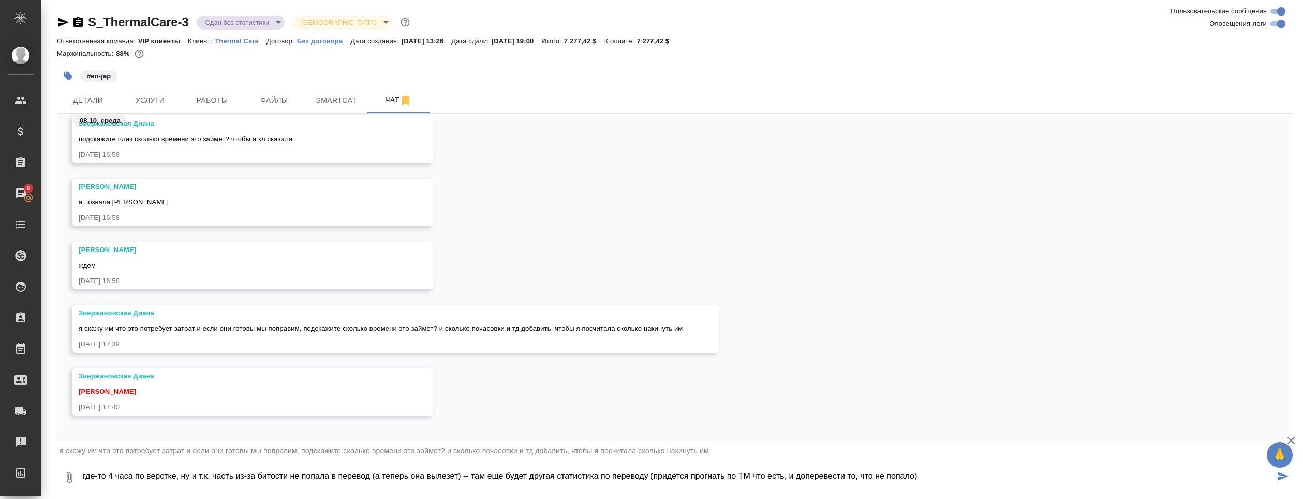
type textarea "где-то 4 часа по верстке, ну и т.к. часть из-за битости не попала в перевод (а …"
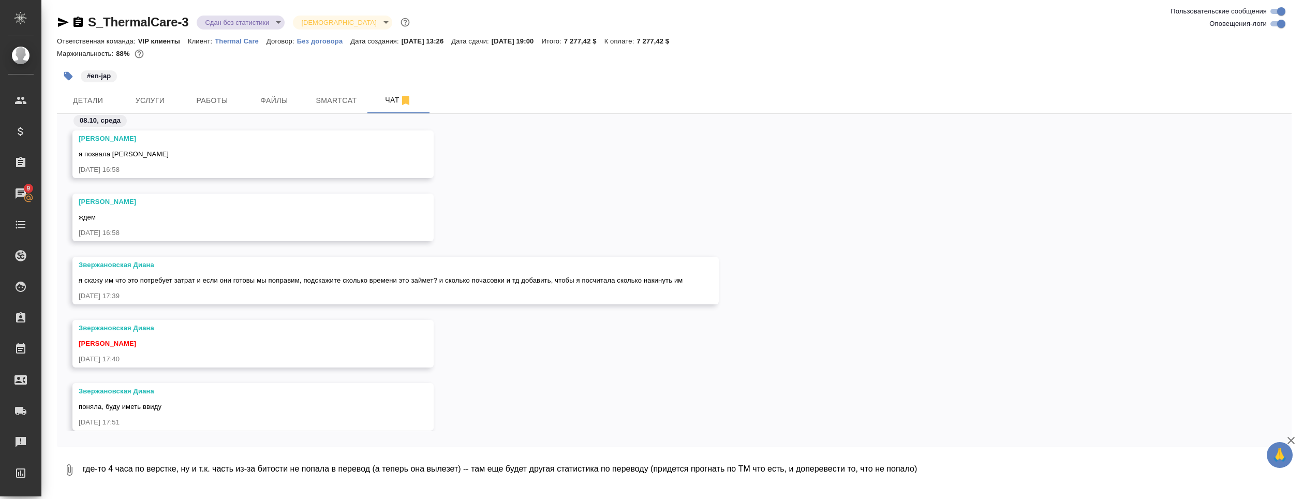
scroll to position [10245, 0]
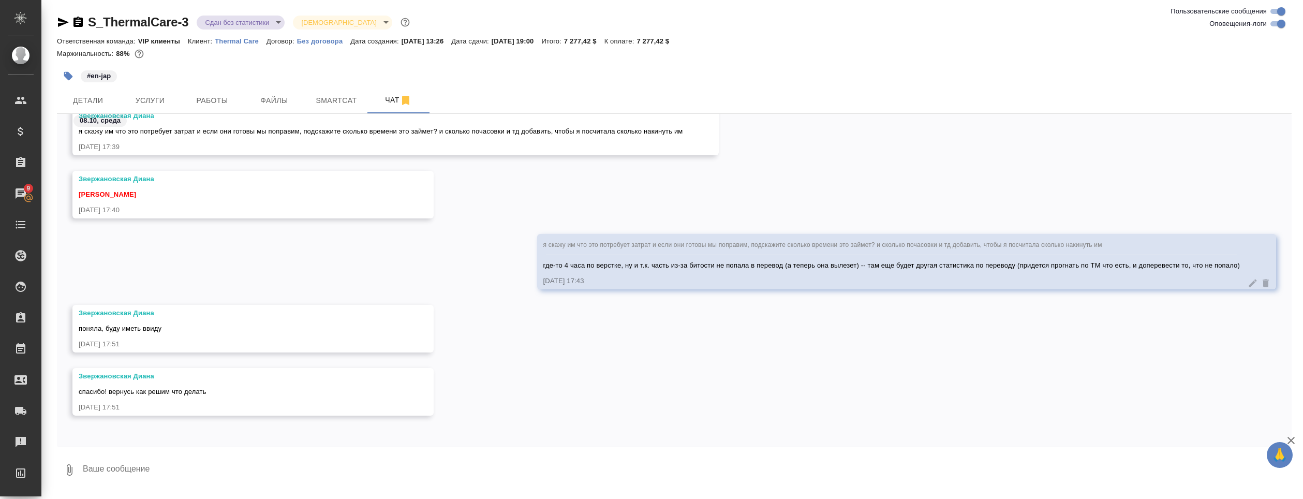
scroll to position [10250, 0]
